Goal: Task Accomplishment & Management: Use online tool/utility

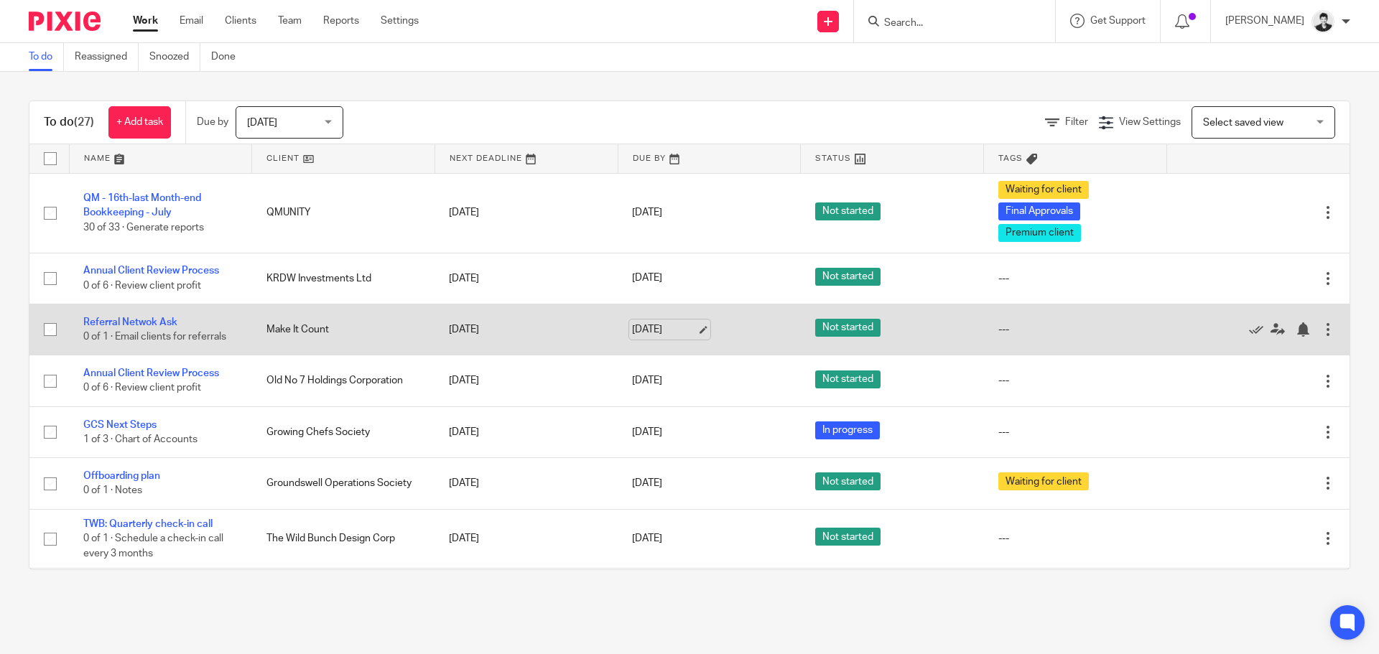
click at [640, 330] on link "Aug 20, 2025" at bounding box center [664, 330] width 65 height 15
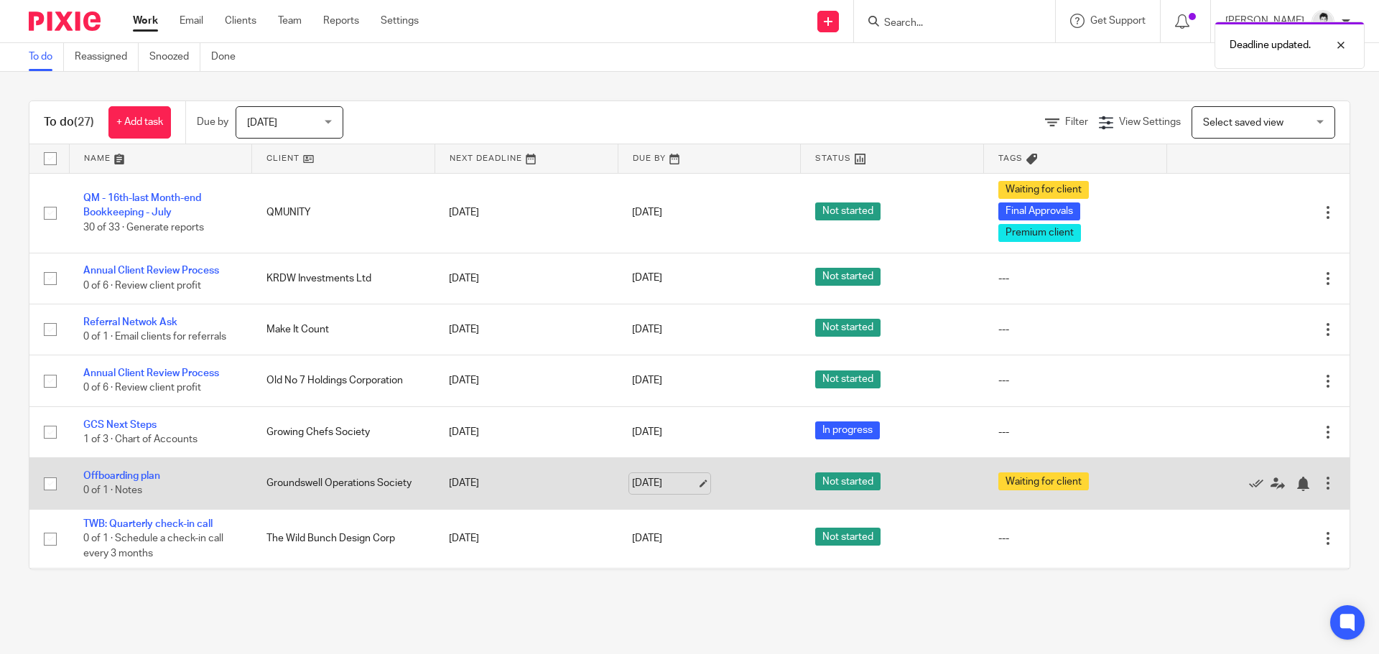
click at [662, 484] on link "[DATE]" at bounding box center [664, 483] width 65 height 15
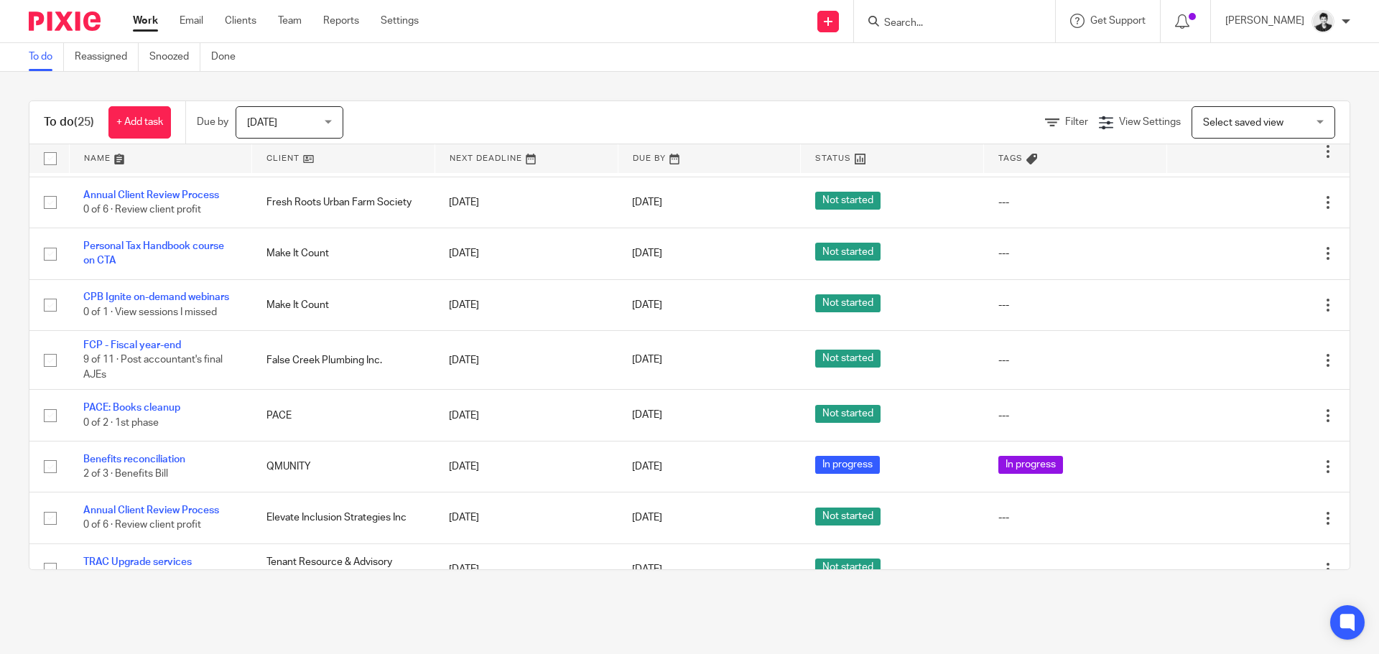
scroll to position [872, 0]
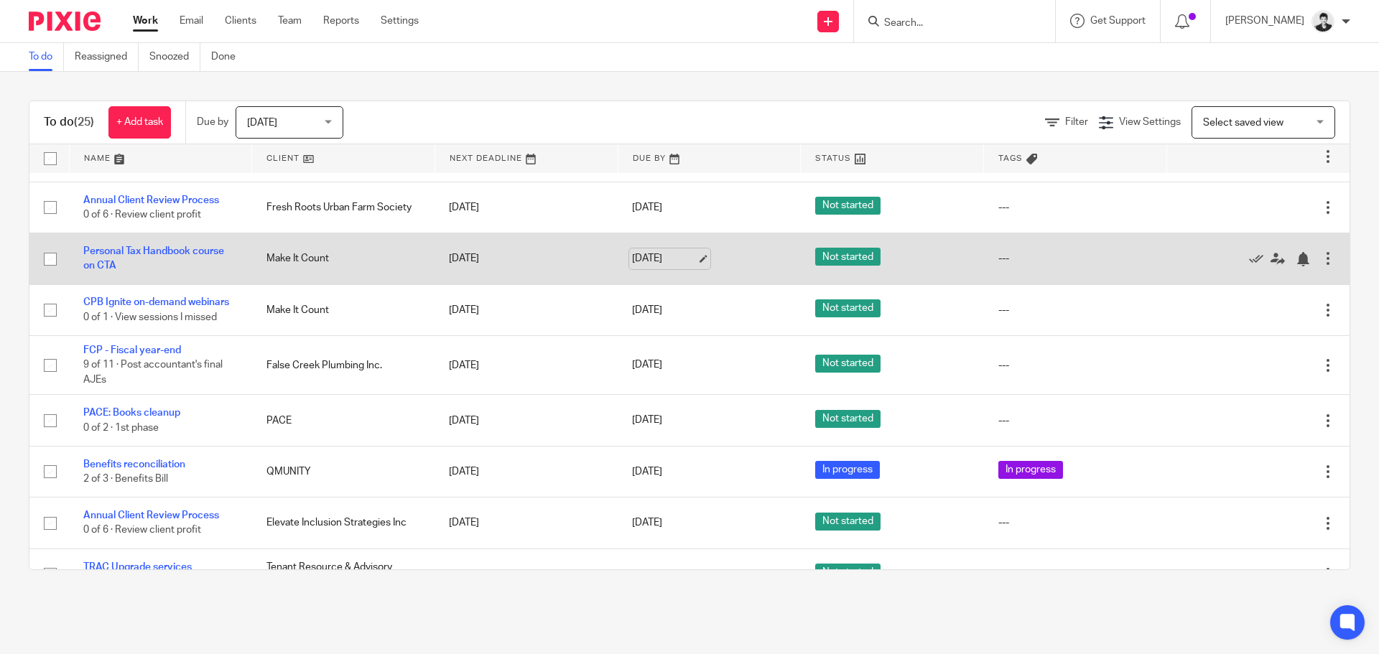
click at [657, 260] on link "Aug 20, 2025" at bounding box center [664, 258] width 65 height 15
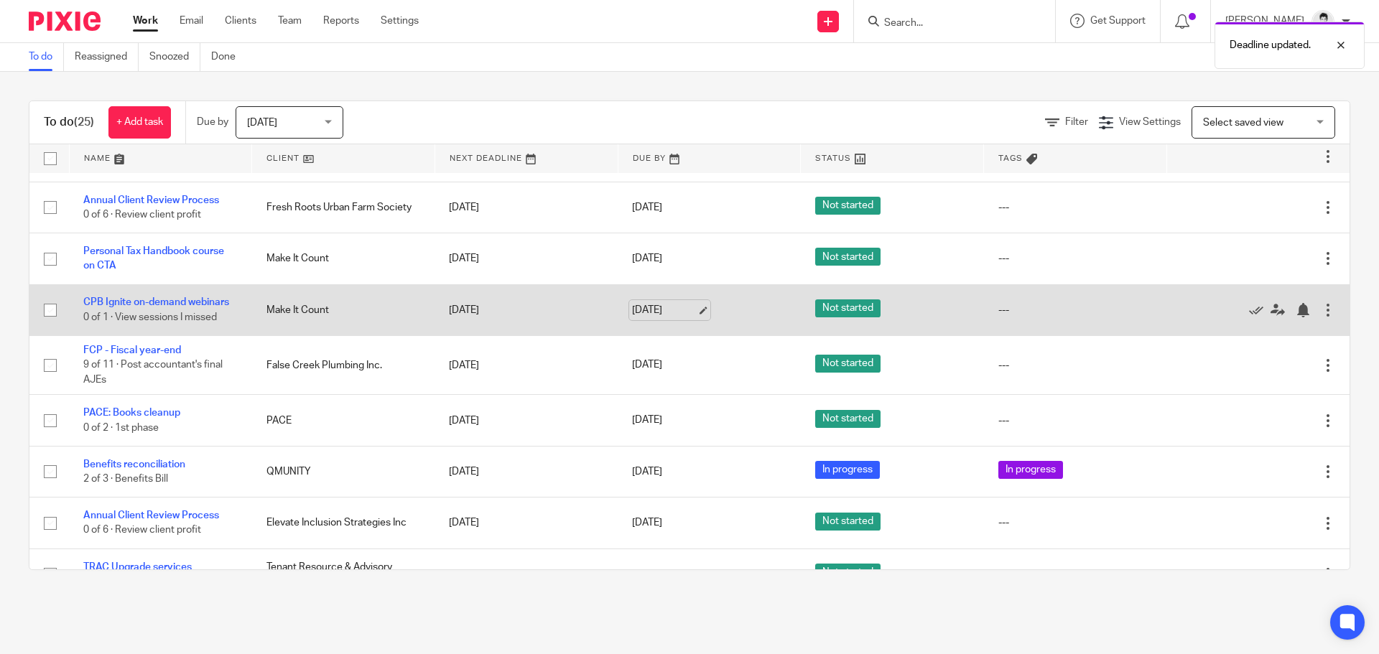
click at [680, 315] on link "[DATE]" at bounding box center [664, 310] width 65 height 15
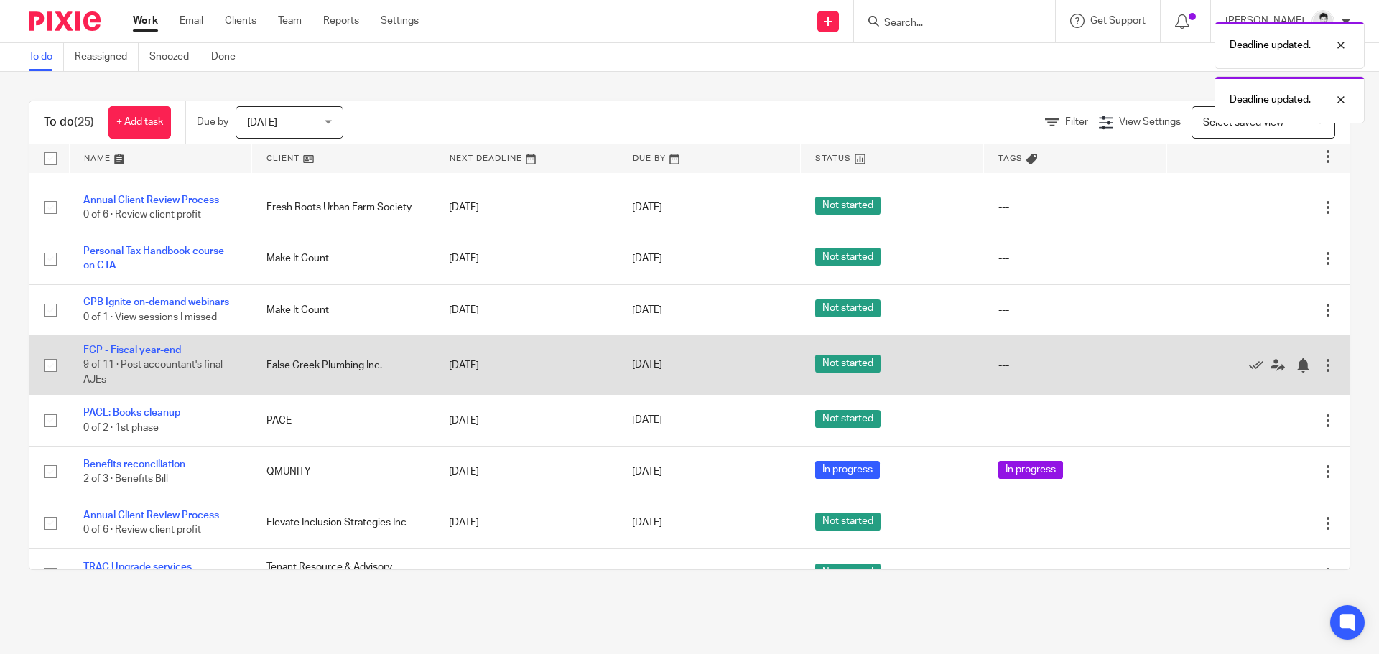
click at [655, 361] on link "[DATE]" at bounding box center [664, 365] width 65 height 15
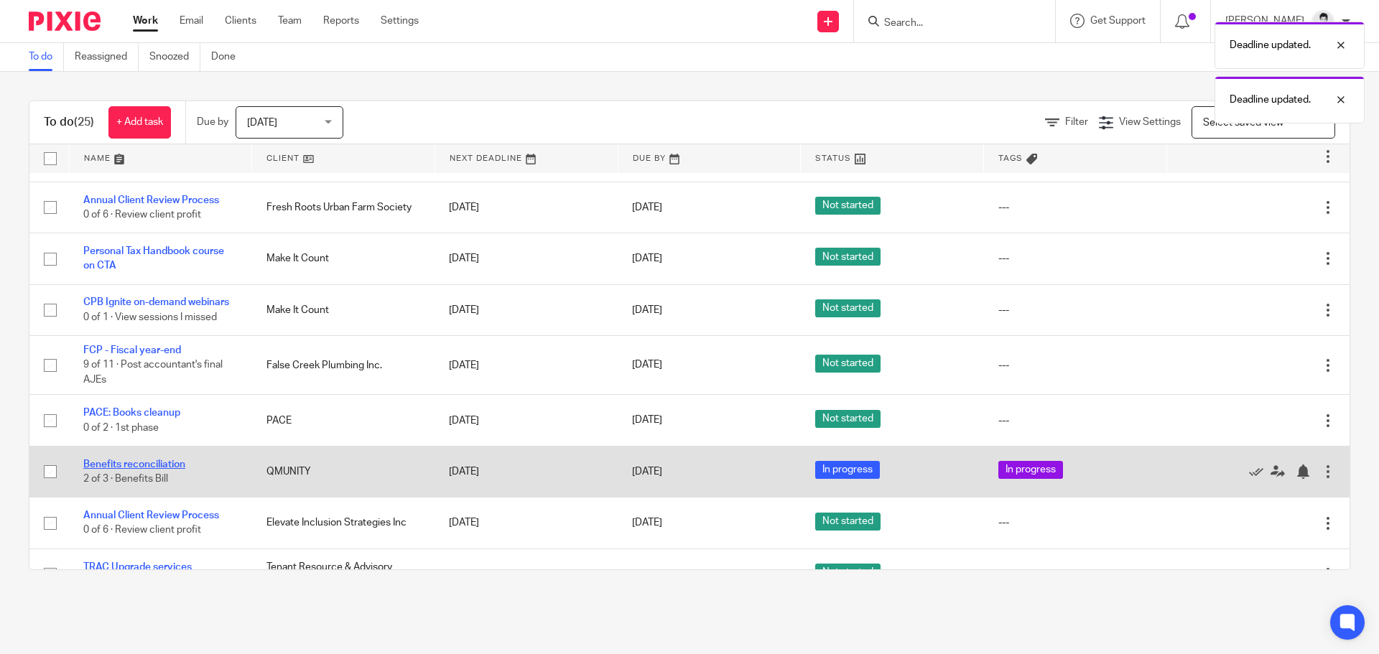
click at [177, 468] on link "Benefits reconciliation" at bounding box center [134, 465] width 102 height 10
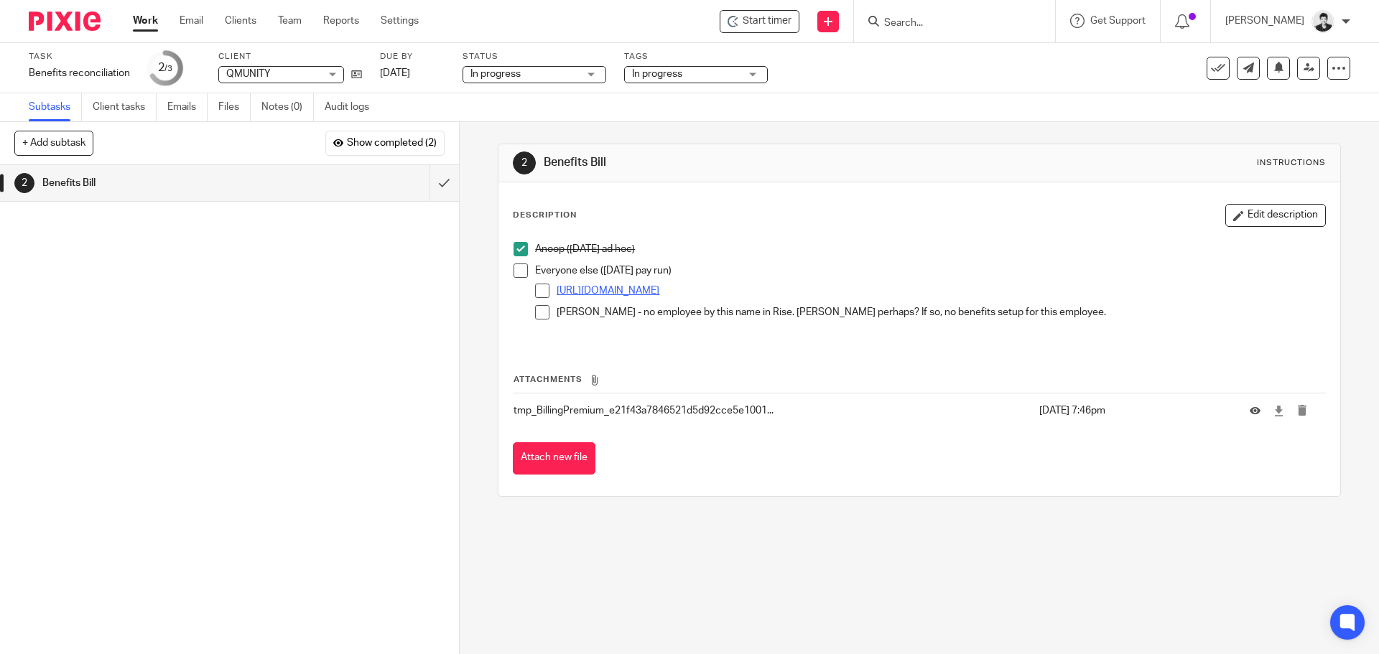
click at [611, 292] on link "[URL][DOMAIN_NAME]" at bounding box center [608, 291] width 103 height 10
click at [535, 309] on span at bounding box center [542, 312] width 14 height 14
click at [430, 180] on input "submit" at bounding box center [229, 183] width 459 height 36
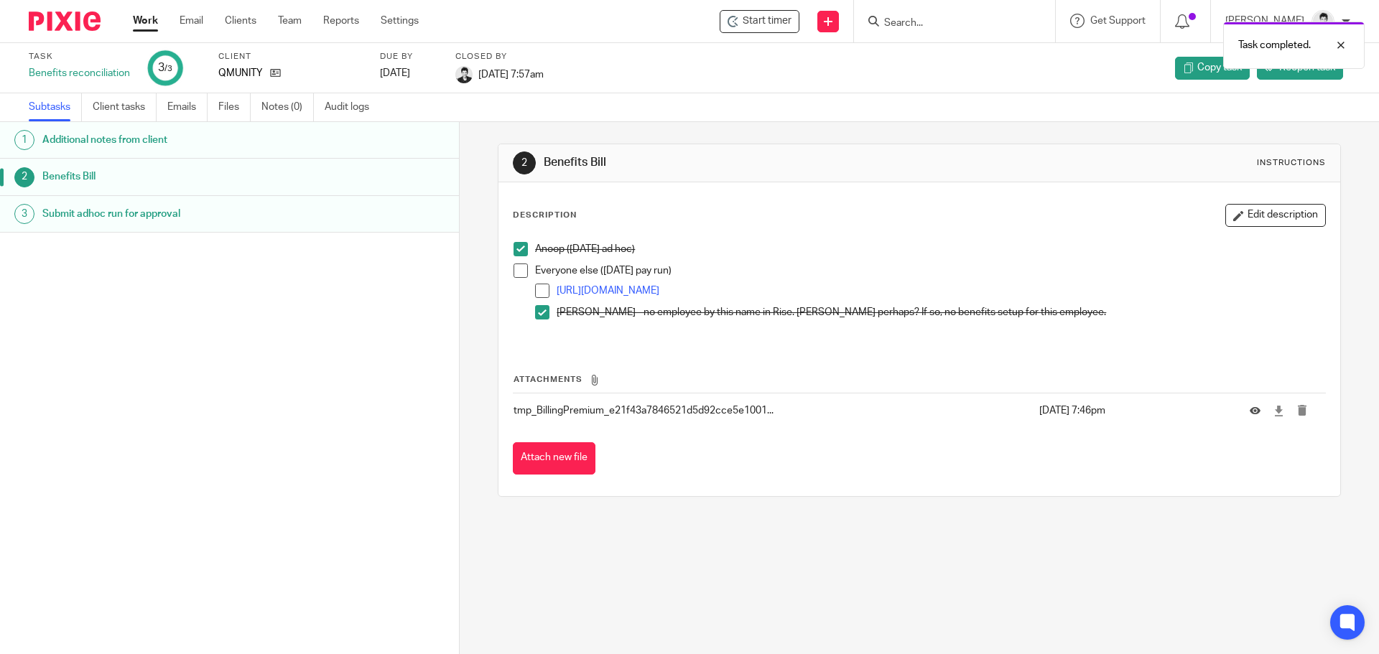
click at [912, 19] on div "Task completed." at bounding box center [1027, 41] width 675 height 55
click at [272, 75] on icon at bounding box center [275, 73] width 11 height 11
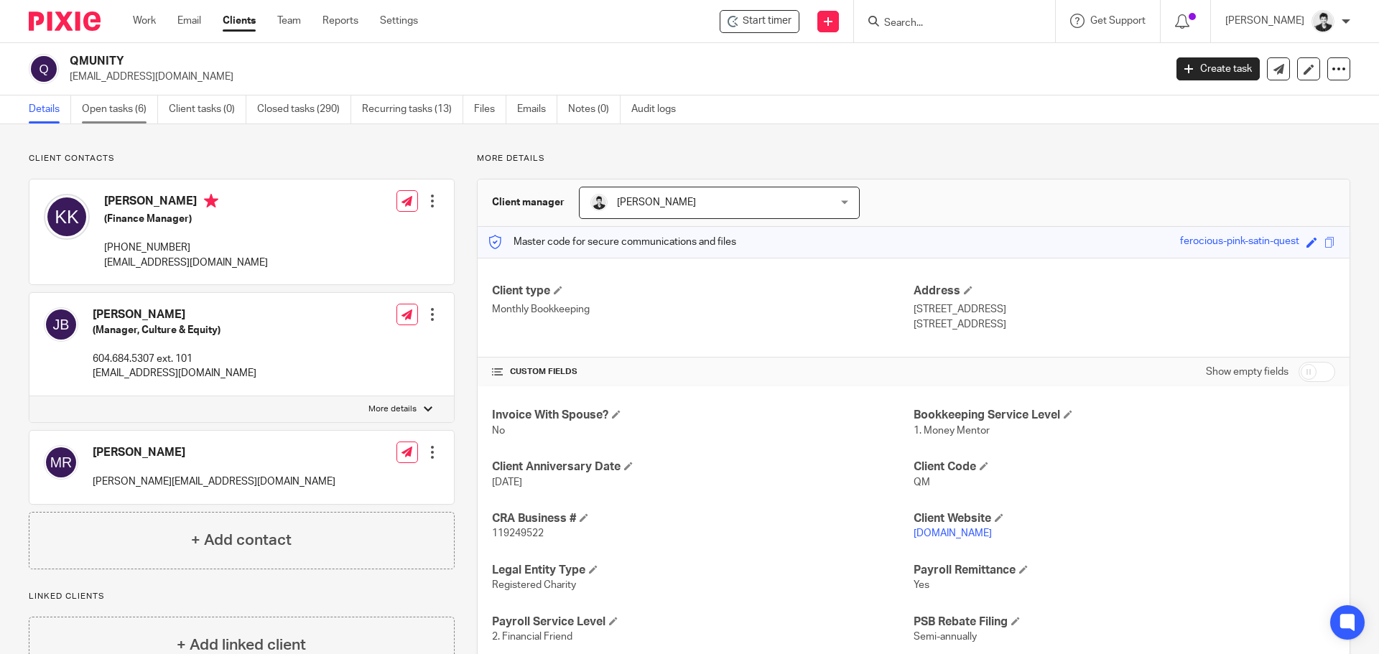
click at [130, 113] on link "Open tasks (6)" at bounding box center [120, 110] width 76 height 28
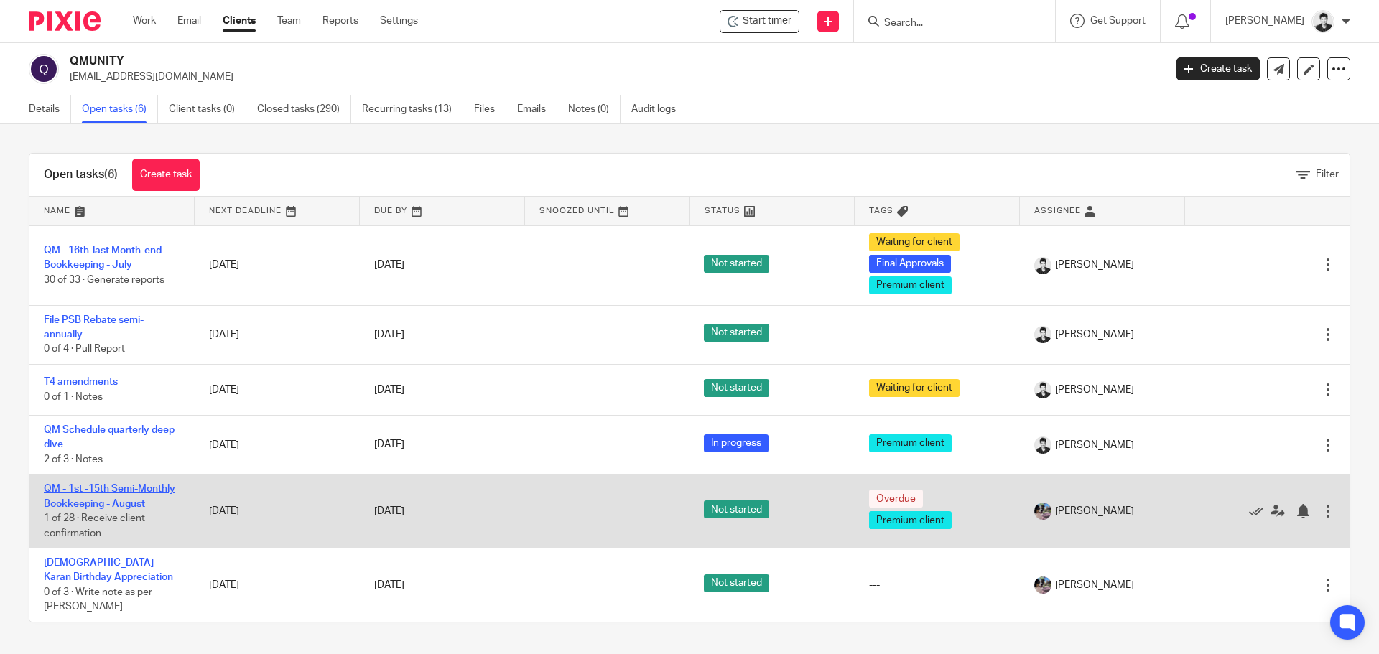
click at [109, 486] on link "QM - 1st -15th Semi-Monthly Bookkeeping - August" at bounding box center [109, 496] width 131 height 24
